Goal: Transaction & Acquisition: Purchase product/service

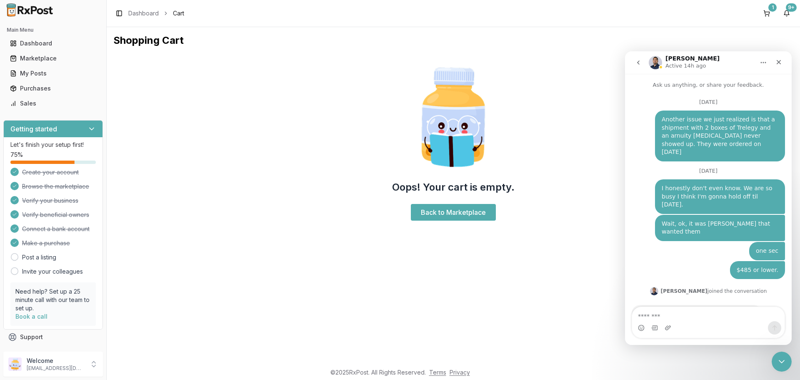
scroll to position [7011, 0]
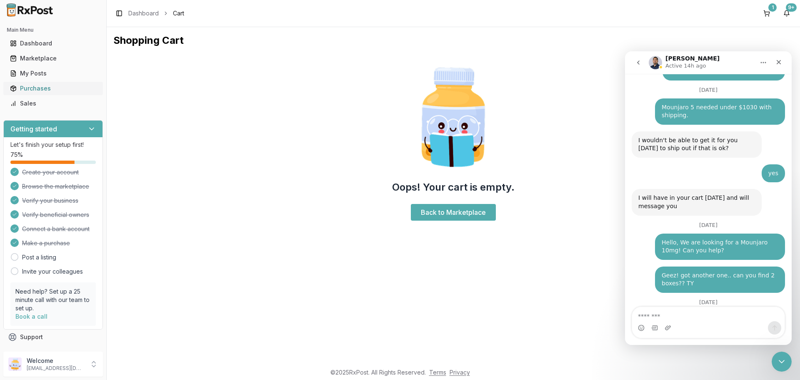
click at [41, 87] on div "Purchases" at bounding box center [53, 88] width 86 height 8
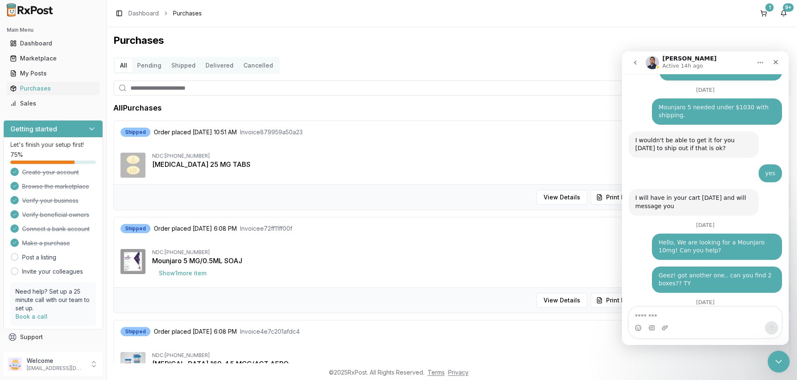
click at [779, 357] on icon "Close Intercom Messenger" at bounding box center [777, 360] width 10 height 10
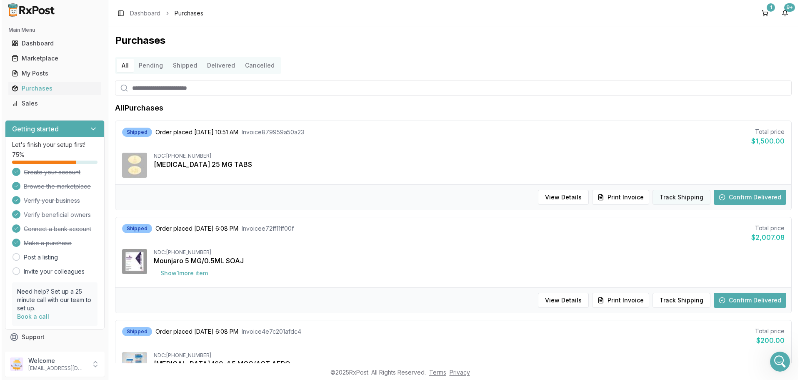
scroll to position [7011, 0]
click at [665, 195] on button "Track Shipping" at bounding box center [680, 197] width 58 height 15
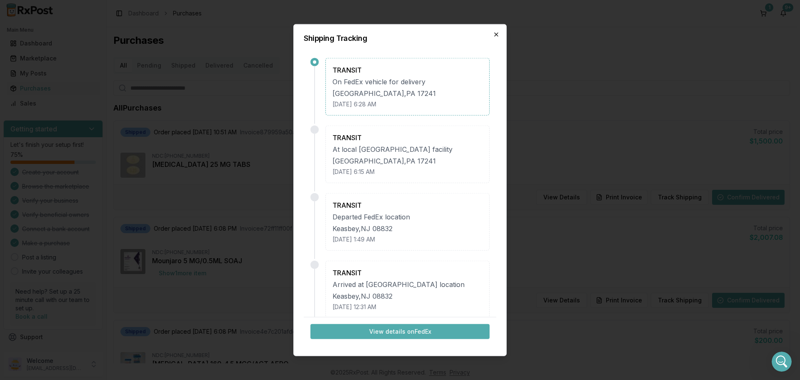
click at [495, 33] on icon "button" at bounding box center [496, 33] width 3 height 3
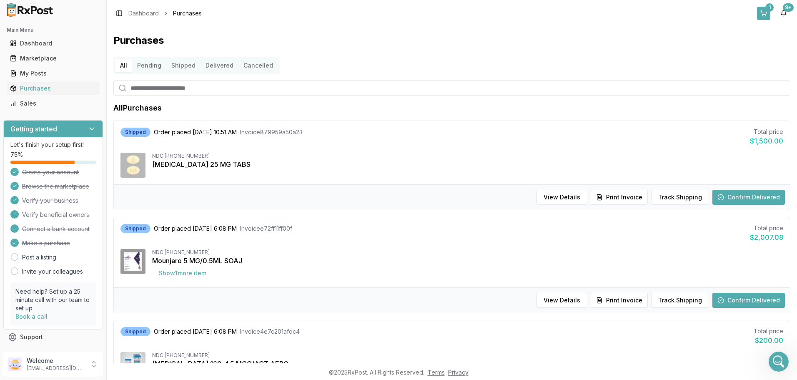
click at [765, 11] on button "1" at bounding box center [763, 13] width 13 height 13
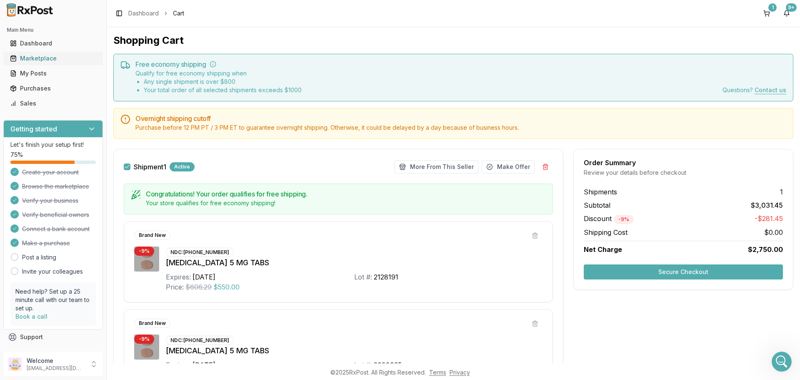
click at [24, 56] on div "Marketplace" at bounding box center [53, 58] width 86 height 8
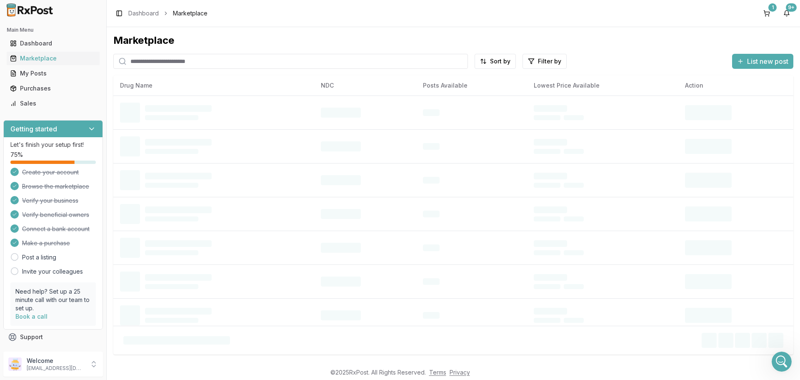
click at [222, 61] on input "search" at bounding box center [290, 61] width 355 height 15
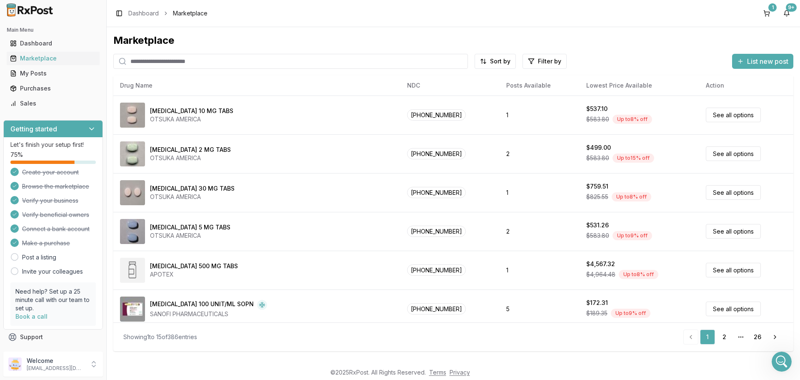
click at [194, 61] on input "search" at bounding box center [290, 61] width 355 height 15
type input "*********"
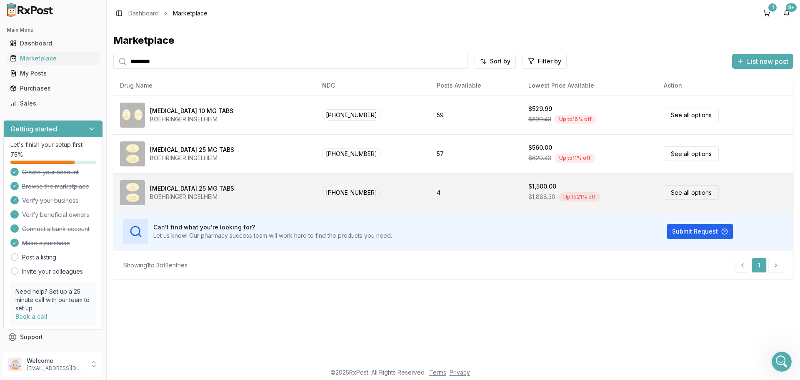
click at [675, 189] on link "See all options" at bounding box center [691, 192] width 55 height 15
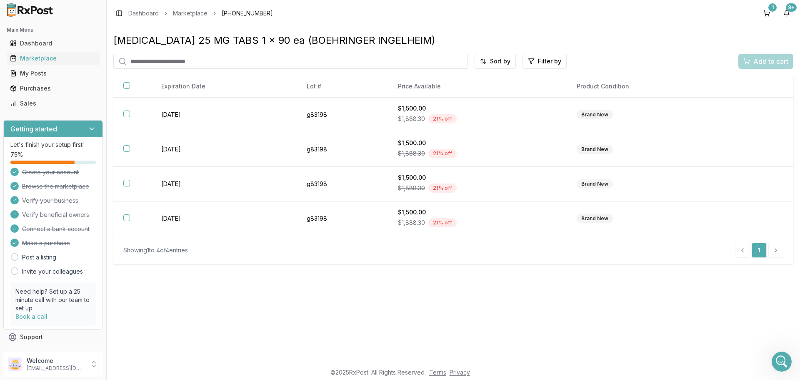
drag, startPoint x: 128, startPoint y: 112, endPoint x: 328, endPoint y: 275, distance: 257.9
click at [328, 277] on div "[MEDICAL_DATA] 25 MG TABS 1 x 90 ea (BOEHRINGER INGELHEIM) Sort by Filter by Ad…" at bounding box center [453, 195] width 693 height 336
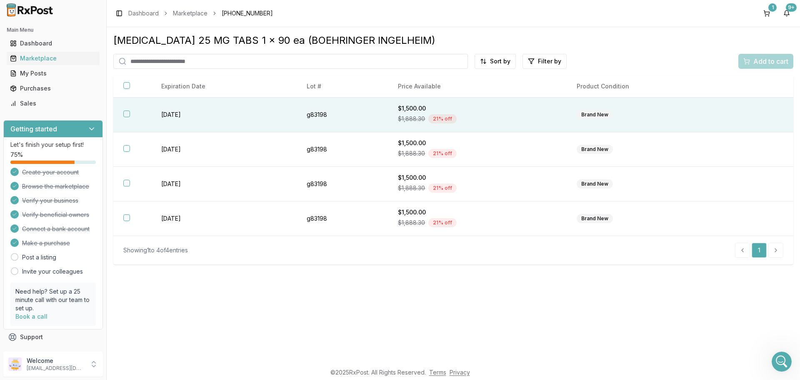
click at [125, 113] on button "button" at bounding box center [126, 113] width 7 height 7
click at [775, 60] on span "Add to cart" at bounding box center [770, 61] width 35 height 10
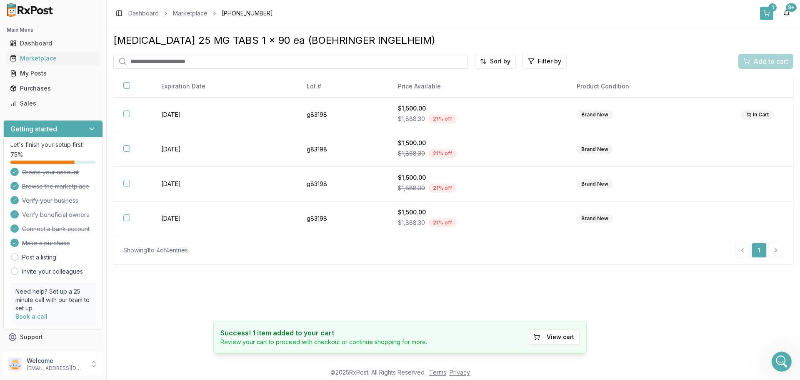
click at [770, 8] on div "1" at bounding box center [772, 7] width 8 height 8
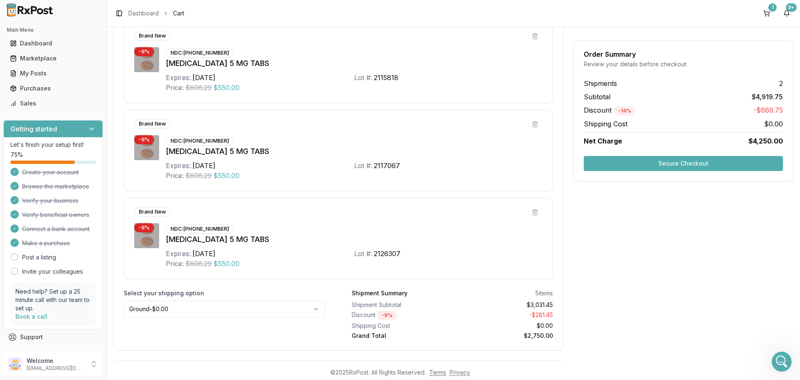
scroll to position [620, 0]
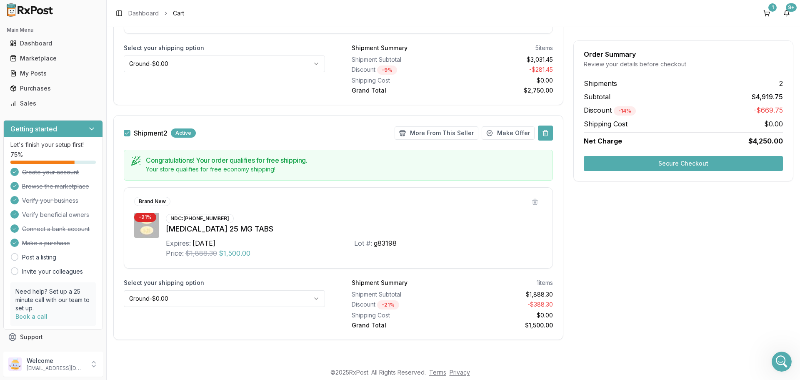
click at [542, 130] on button at bounding box center [545, 132] width 15 height 15
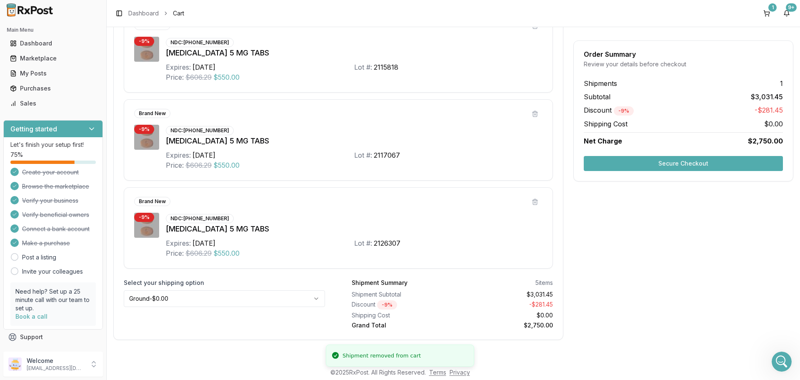
scroll to position [385, 0]
click at [657, 162] on button "Secure Checkout" at bounding box center [683, 163] width 199 height 15
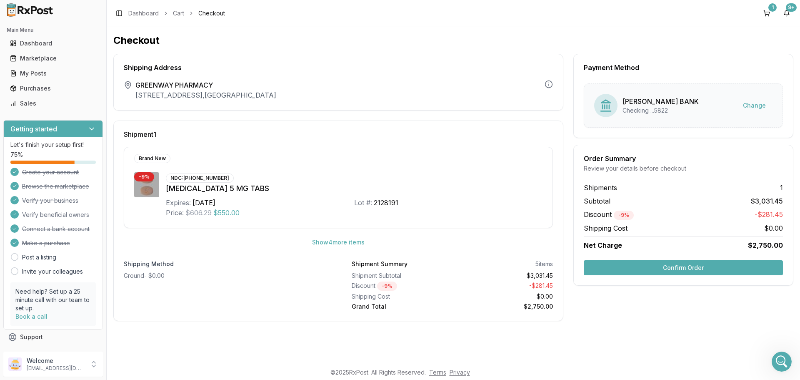
click at [694, 263] on button "Confirm Order" at bounding box center [683, 267] width 199 height 15
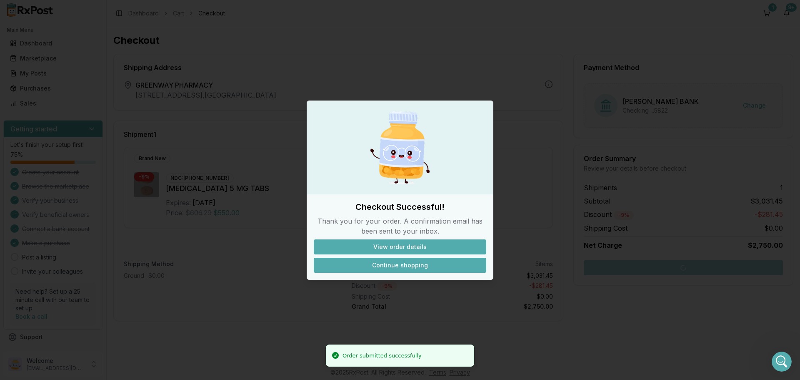
click at [382, 265] on button "Continue shopping" at bounding box center [400, 264] width 172 height 15
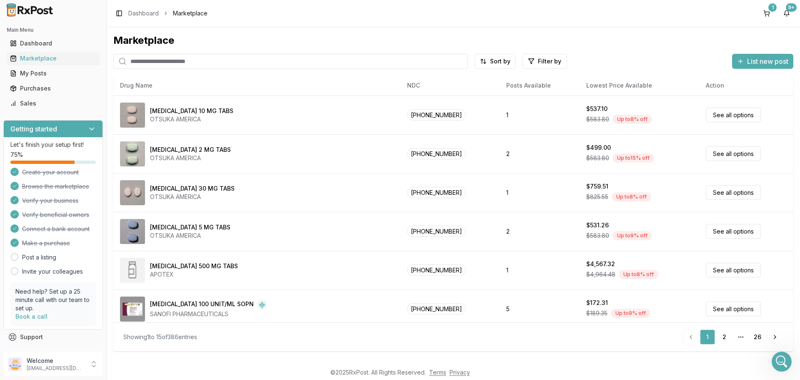
click at [180, 62] on input "search" at bounding box center [290, 61] width 355 height 15
type input "*********"
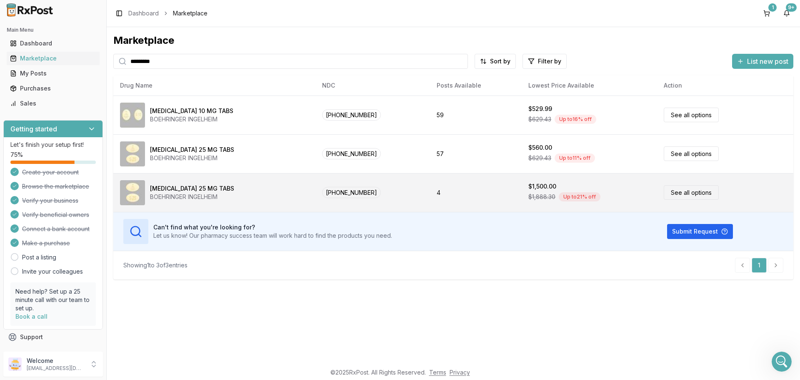
click at [696, 191] on link "See all options" at bounding box center [691, 192] width 55 height 15
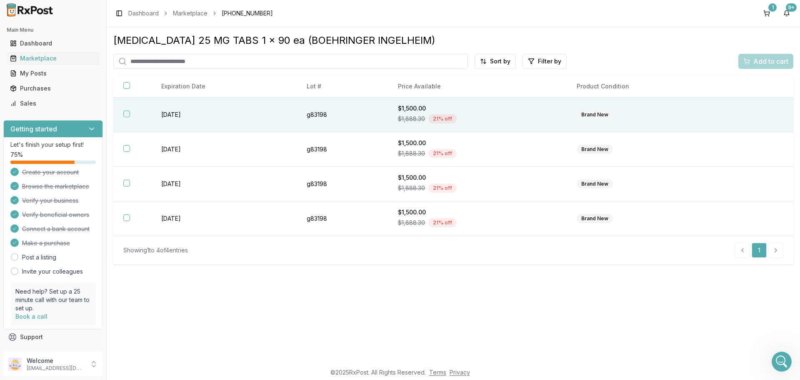
click at [128, 112] on button "button" at bounding box center [126, 113] width 7 height 7
click at [759, 62] on span "Add to cart" at bounding box center [770, 61] width 35 height 10
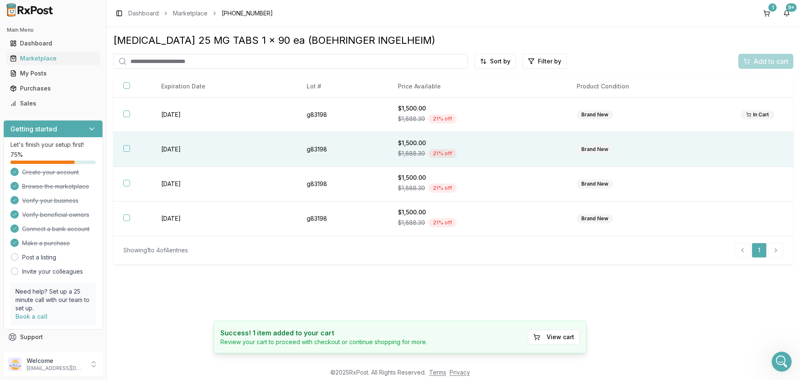
click at [127, 148] on button "button" at bounding box center [126, 148] width 7 height 7
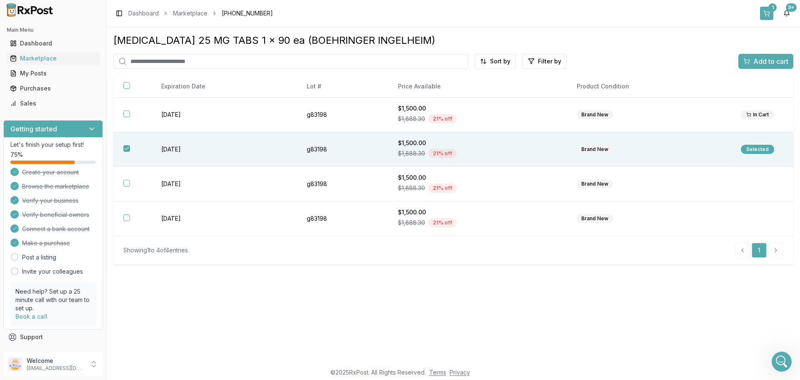
click at [766, 11] on button "1" at bounding box center [766, 13] width 13 height 13
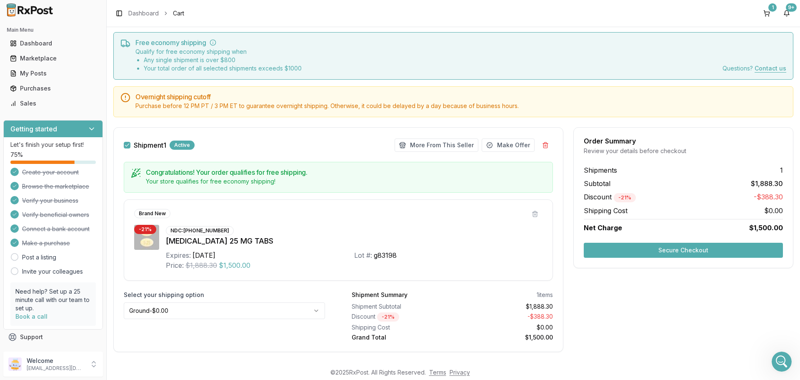
scroll to position [34, 0]
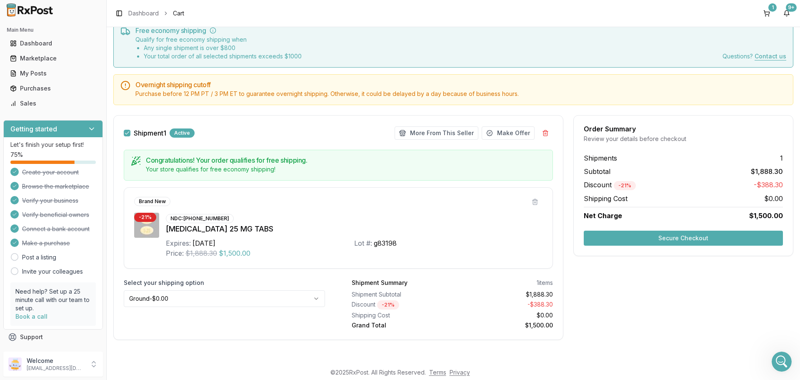
click at [693, 237] on button "Secure Checkout" at bounding box center [683, 237] width 199 height 15
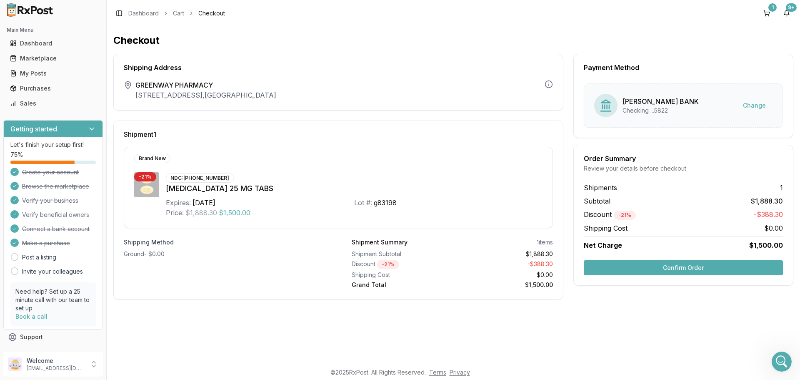
click at [690, 261] on button "Confirm Order" at bounding box center [683, 267] width 199 height 15
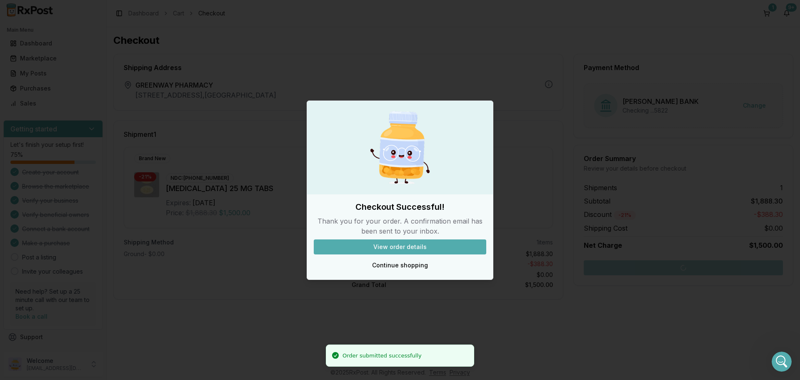
click at [412, 245] on button "View order details" at bounding box center [400, 246] width 172 height 15
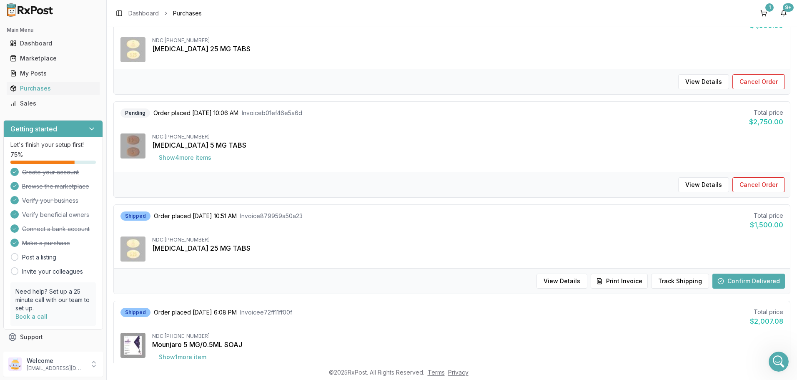
scroll to position [208, 0]
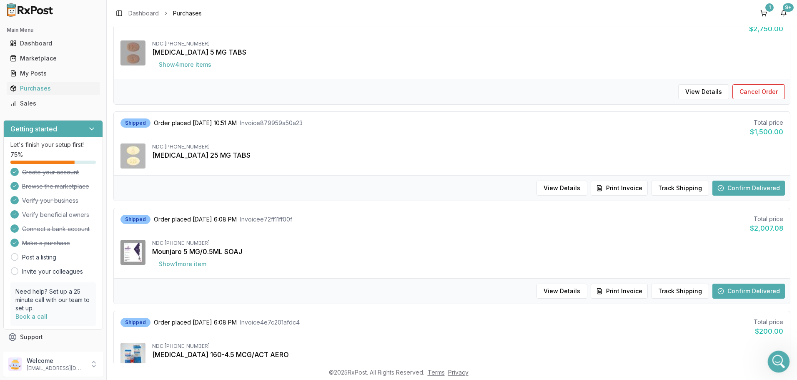
click at [781, 361] on icon "Open Intercom Messenger" at bounding box center [777, 360] width 14 height 14
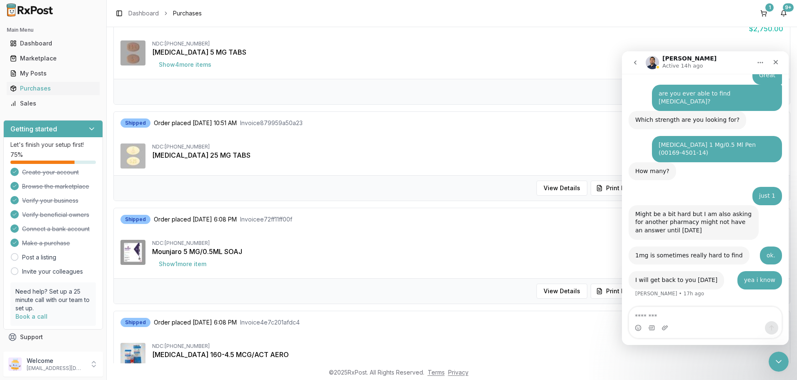
scroll to position [7011, 0]
